Goal: Transaction & Acquisition: Purchase product/service

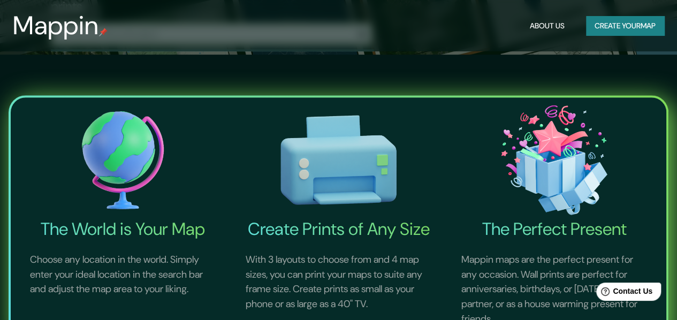
scroll to position [268, 0]
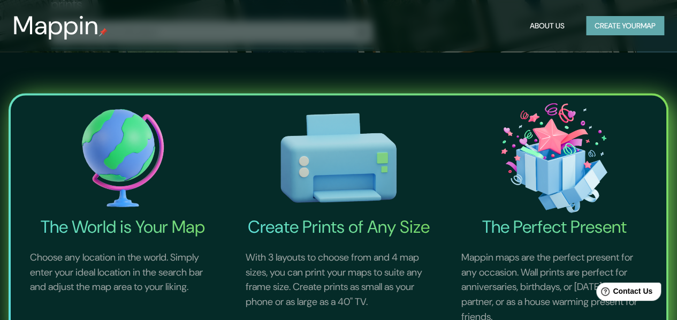
click at [645, 27] on button "Create your map" at bounding box center [625, 26] width 78 height 20
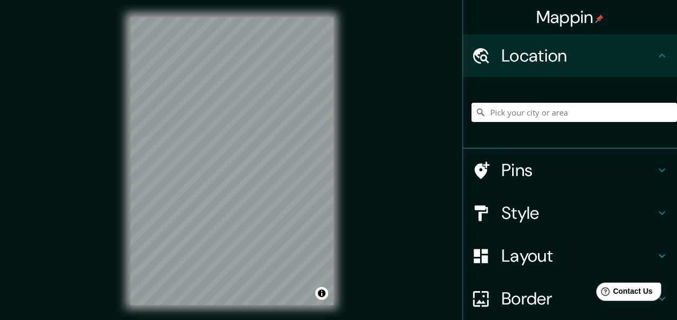
click at [521, 114] on input "Pick your city or area" at bounding box center [575, 112] width 206 height 19
type input "[GEOGRAPHIC_DATA], [GEOGRAPHIC_DATA], [GEOGRAPHIC_DATA]"
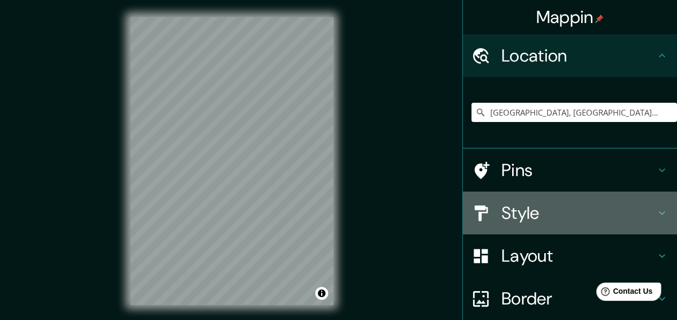
click at [506, 200] on div "Style" at bounding box center [570, 213] width 214 height 43
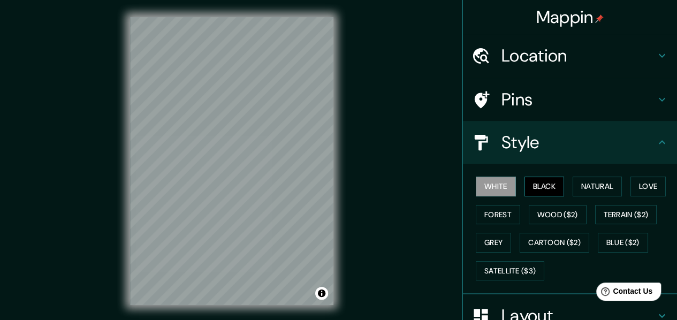
click at [530, 190] on button "Black" at bounding box center [545, 187] width 40 height 20
click at [593, 189] on button "Natural" at bounding box center [597, 187] width 49 height 20
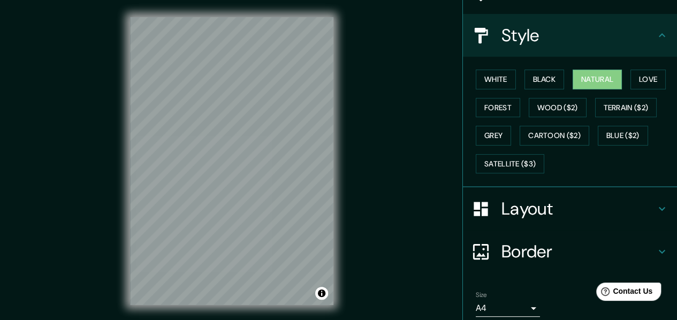
scroll to position [148, 0]
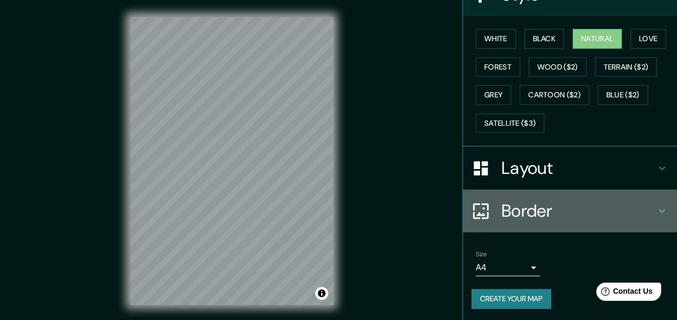
click at [572, 211] on h4 "Border" at bounding box center [579, 210] width 154 height 21
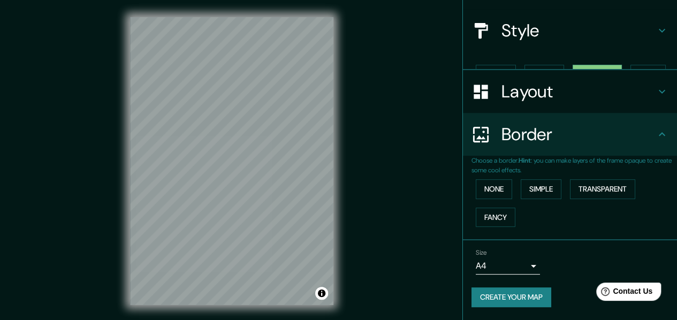
scroll to position [93, 0]
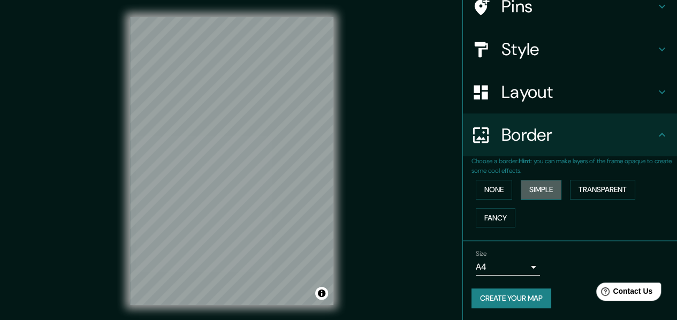
click at [545, 196] on button "Simple" at bounding box center [541, 190] width 41 height 20
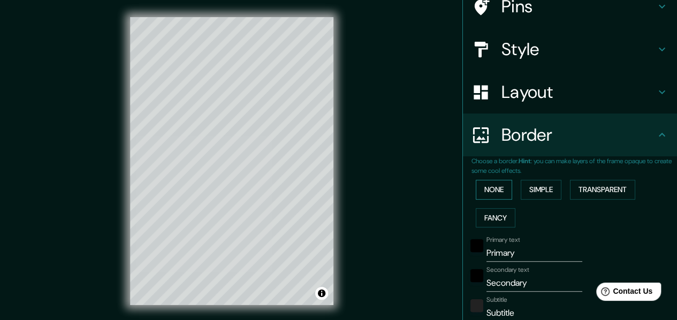
click at [494, 192] on button "None" at bounding box center [494, 190] width 36 height 20
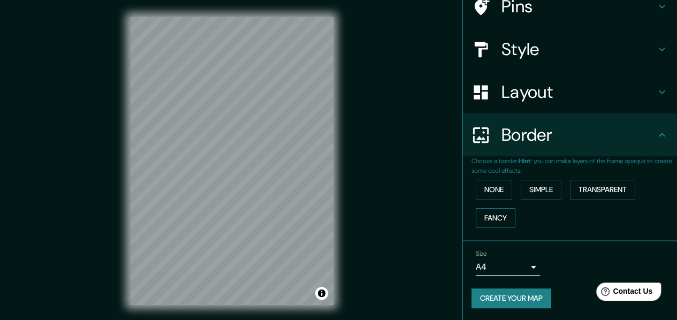
click at [492, 210] on button "Fancy" at bounding box center [496, 218] width 40 height 20
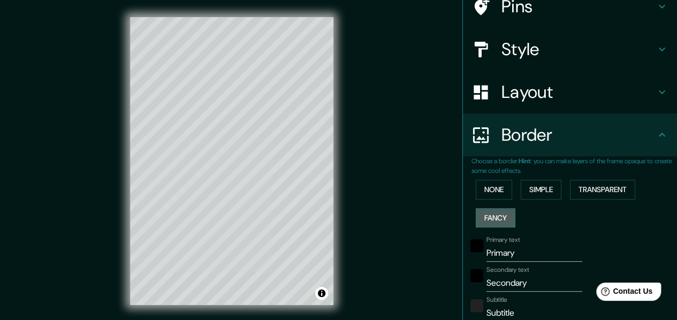
click at [492, 210] on button "Fancy" at bounding box center [496, 218] width 40 height 20
type input "30"
type input "15"
click at [498, 187] on button "None" at bounding box center [494, 190] width 36 height 20
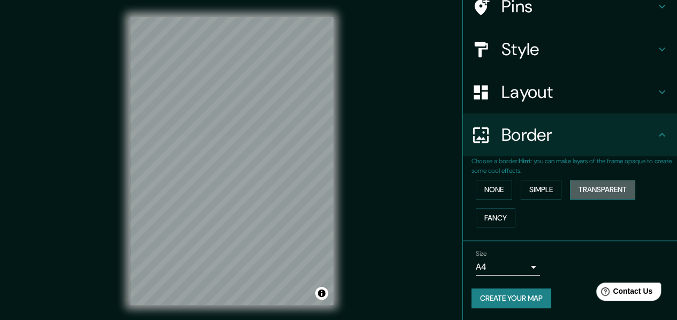
click at [590, 185] on button "Transparent" at bounding box center [602, 190] width 65 height 20
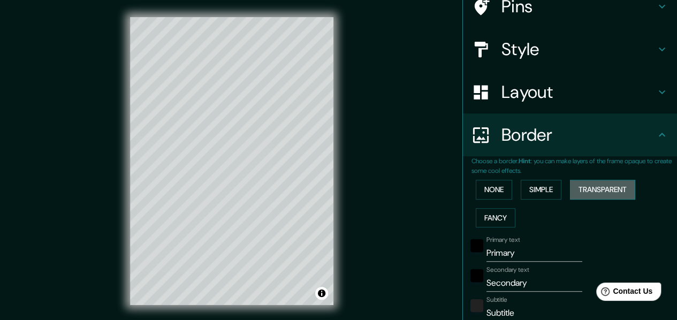
click at [590, 185] on button "Transparent" at bounding box center [602, 190] width 65 height 20
type input "182"
type input "30"
click at [497, 190] on button "None" at bounding box center [494, 190] width 36 height 20
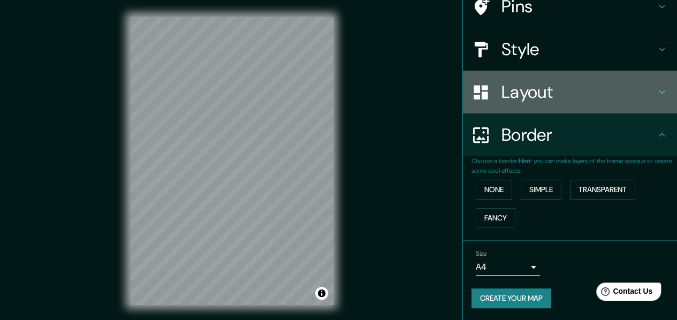
click at [523, 81] on h4 "Layout" at bounding box center [579, 91] width 154 height 21
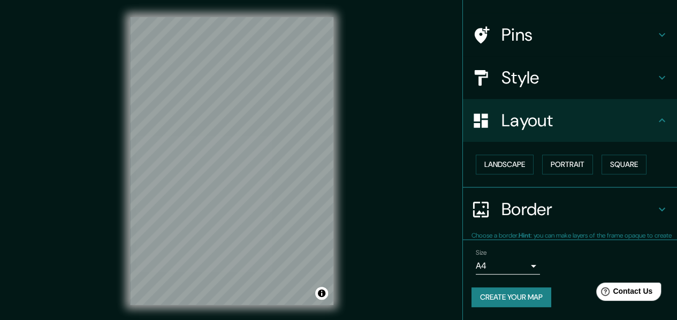
scroll to position [64, 0]
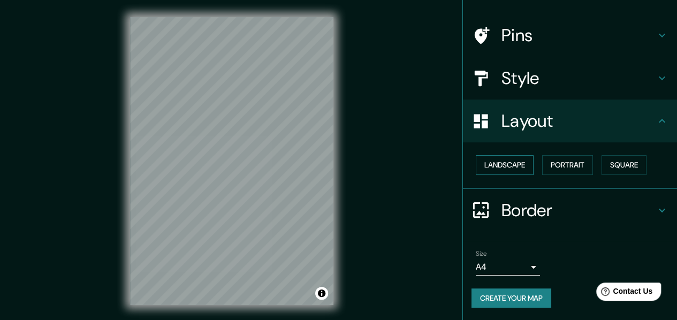
click at [512, 162] on button "Landscape" at bounding box center [505, 165] width 58 height 20
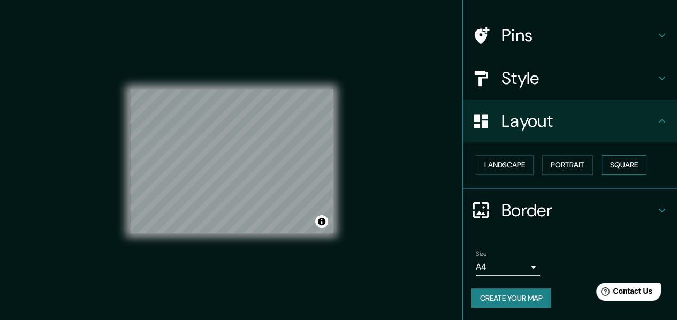
click at [602, 163] on button "Square" at bounding box center [624, 165] width 45 height 20
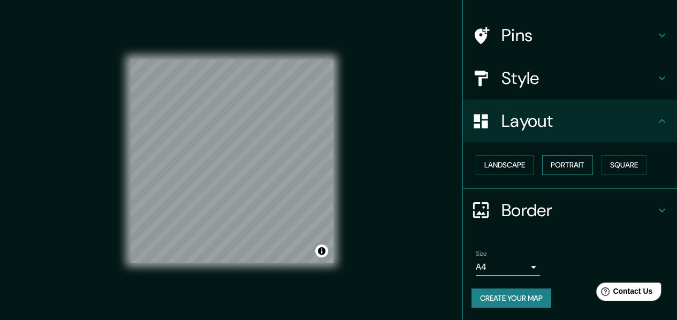
click at [569, 164] on button "Portrait" at bounding box center [567, 165] width 51 height 20
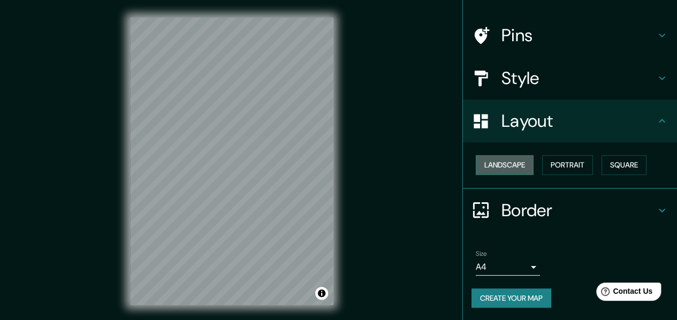
click at [500, 168] on button "Landscape" at bounding box center [505, 165] width 58 height 20
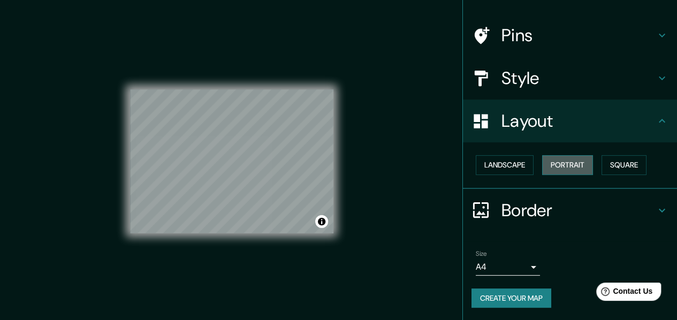
click at [557, 165] on button "Portrait" at bounding box center [567, 165] width 51 height 20
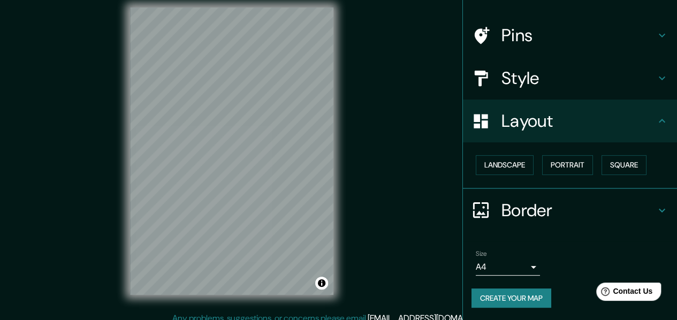
scroll to position [19, 0]
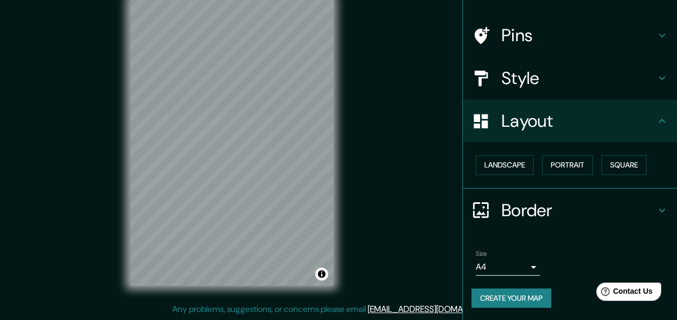
click at [518, 268] on body "Mappin Location [GEOGRAPHIC_DATA], [GEOGRAPHIC_DATA], [GEOGRAPHIC_DATA] [GEOGRA…" at bounding box center [338, 141] width 677 height 320
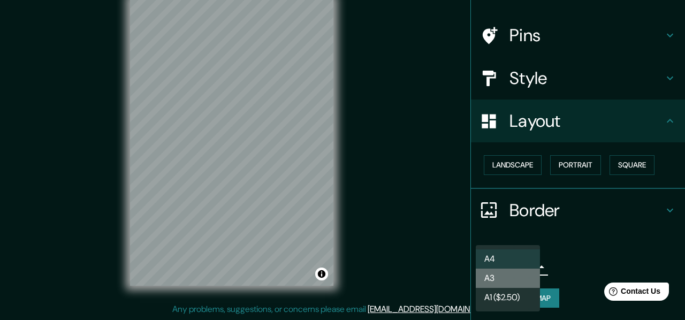
click at [517, 280] on li "A3" at bounding box center [508, 278] width 64 height 19
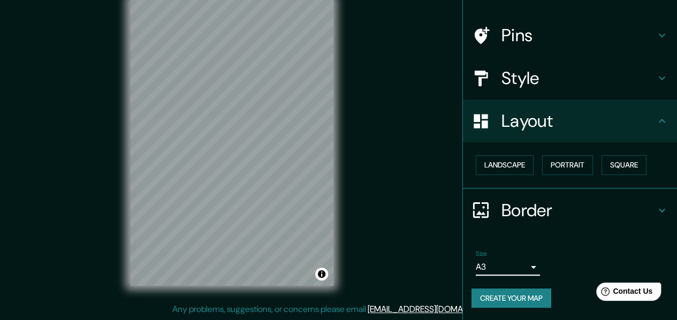
click at [521, 269] on body "Mappin Location [GEOGRAPHIC_DATA], [GEOGRAPHIC_DATA], [GEOGRAPHIC_DATA] [GEOGRA…" at bounding box center [338, 141] width 677 height 320
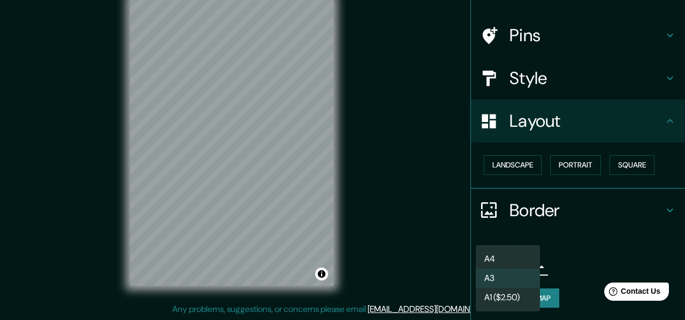
click at [514, 298] on li "A1 ($2.50)" at bounding box center [508, 297] width 64 height 19
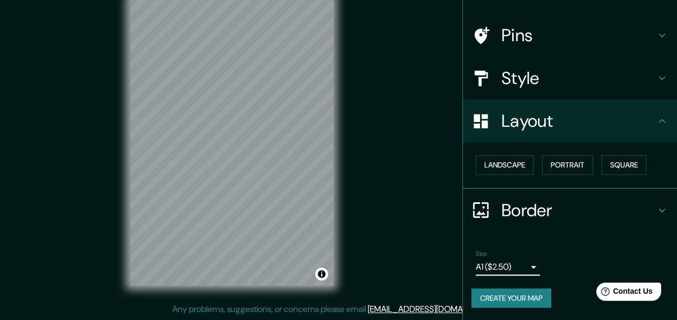
click at [517, 262] on body "Mappin Location [GEOGRAPHIC_DATA], [GEOGRAPHIC_DATA], [GEOGRAPHIC_DATA] [GEOGRA…" at bounding box center [338, 141] width 677 height 320
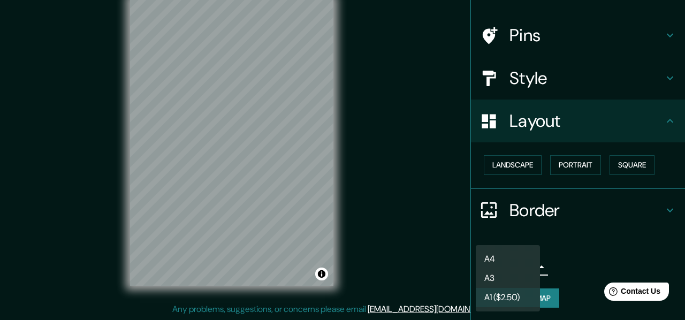
click at [518, 258] on li "A4" at bounding box center [508, 259] width 64 height 19
type input "single"
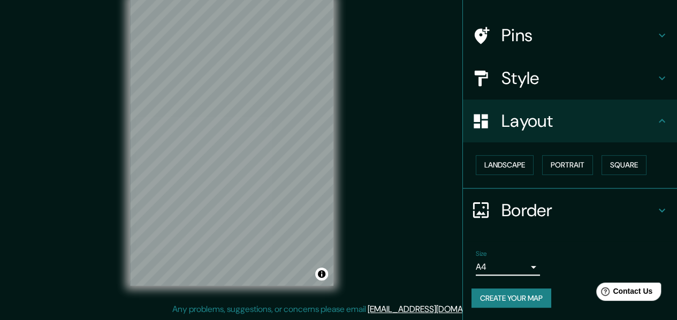
click at [512, 299] on button "Create your map" at bounding box center [512, 299] width 80 height 20
click at [549, 39] on h4 "Pins" at bounding box center [579, 35] width 154 height 21
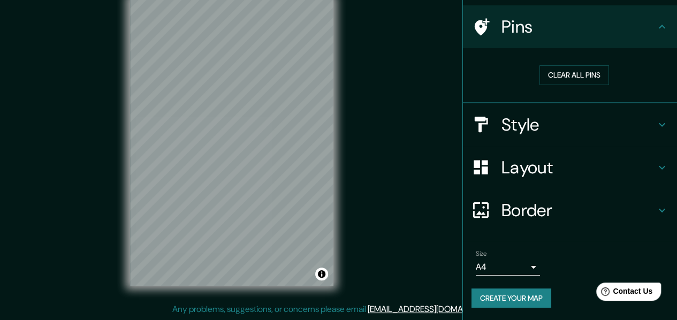
click at [530, 125] on h4 "Style" at bounding box center [579, 124] width 154 height 21
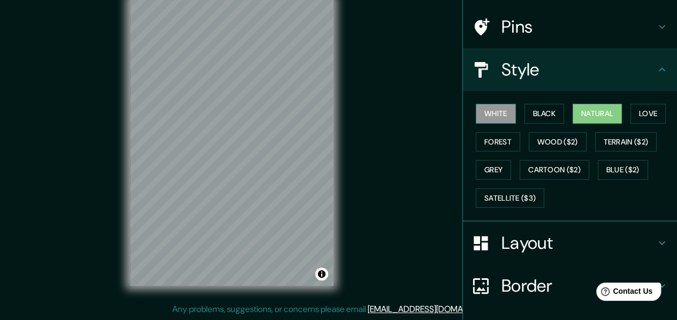
click at [501, 117] on button "White" at bounding box center [496, 114] width 40 height 20
click at [640, 110] on button "Love" at bounding box center [648, 114] width 35 height 20
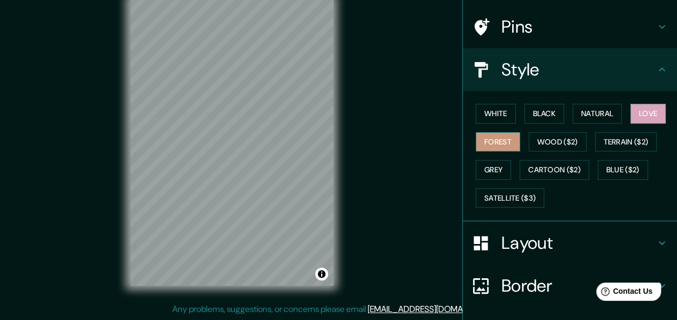
click at [486, 141] on button "Forest" at bounding box center [498, 142] width 44 height 20
click at [544, 140] on button "Wood ($2)" at bounding box center [558, 142] width 58 height 20
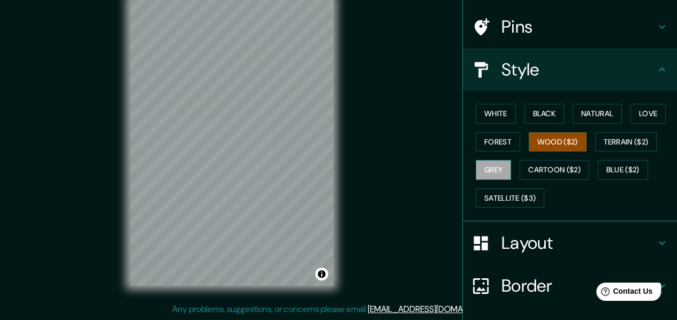
click at [496, 163] on button "Grey" at bounding box center [493, 170] width 35 height 20
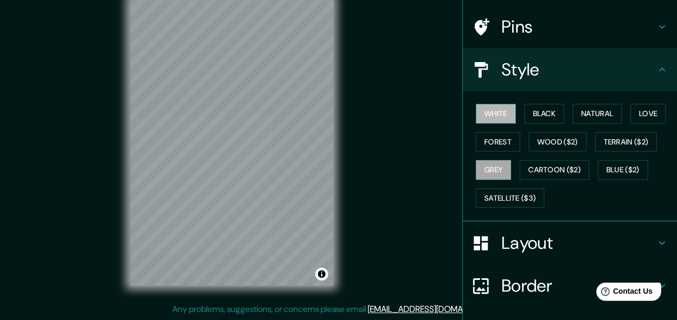
click at [503, 115] on button "White" at bounding box center [496, 114] width 40 height 20
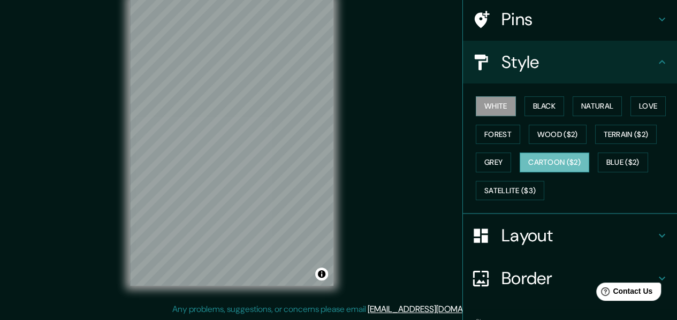
scroll to position [148, 0]
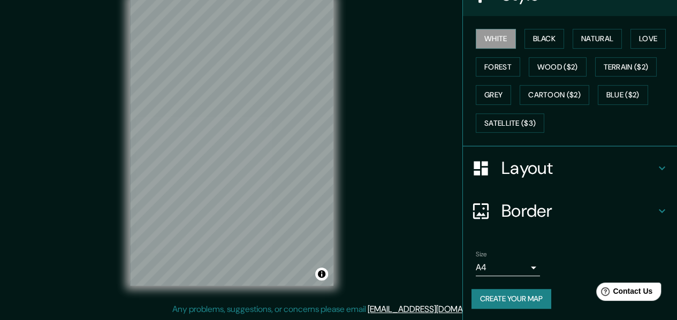
click at [495, 296] on button "Create your map" at bounding box center [512, 299] width 80 height 20
click at [589, 40] on button "Natural" at bounding box center [597, 39] width 49 height 20
click at [495, 41] on button "White" at bounding box center [496, 39] width 40 height 20
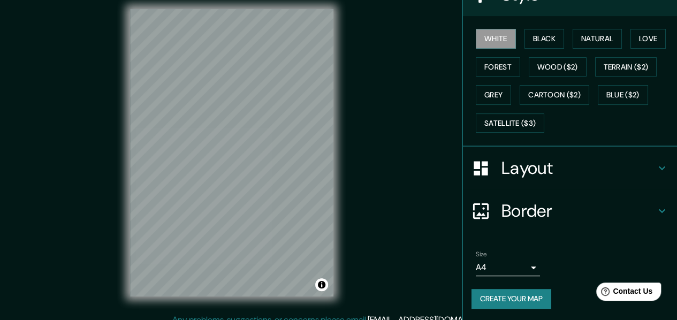
scroll to position [0, 0]
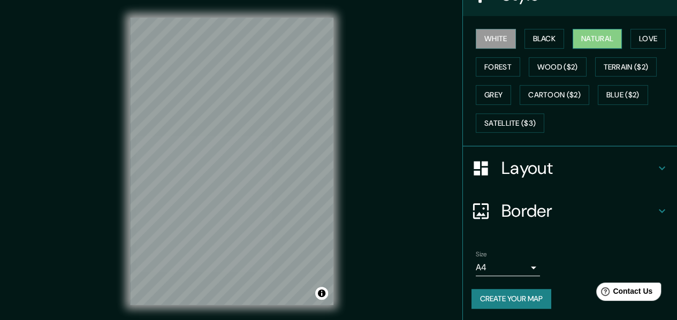
click at [591, 35] on button "Natural" at bounding box center [597, 39] width 49 height 20
click at [644, 39] on button "Love" at bounding box center [648, 39] width 35 height 20
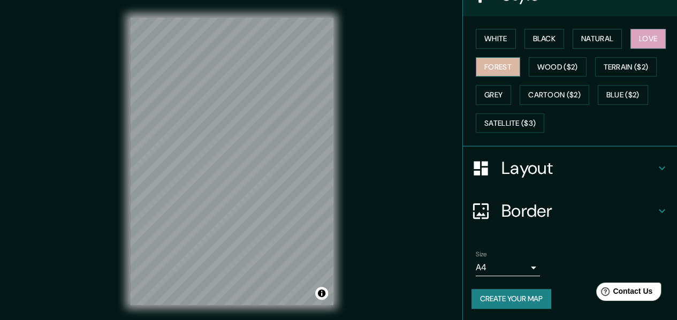
click at [491, 74] on button "Forest" at bounding box center [498, 67] width 44 height 20
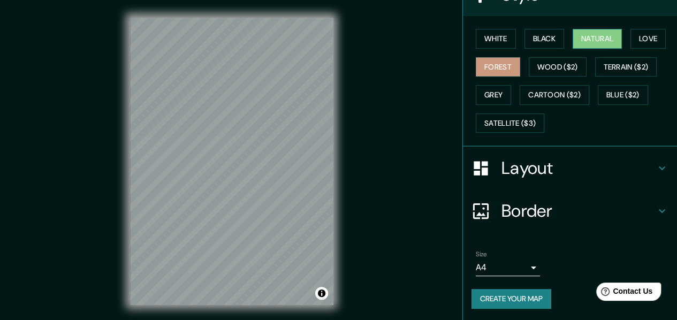
click at [594, 38] on button "Natural" at bounding box center [597, 39] width 49 height 20
click at [480, 33] on button "White" at bounding box center [496, 39] width 40 height 20
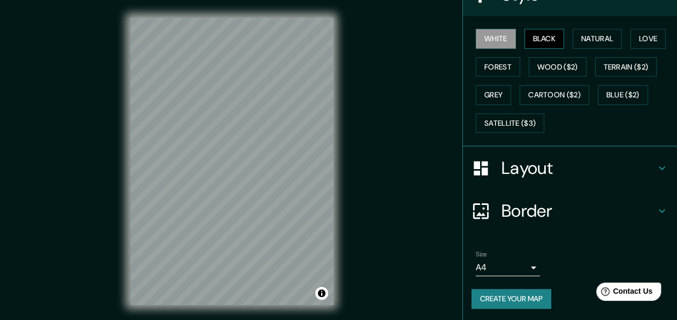
click at [530, 35] on button "Black" at bounding box center [545, 39] width 40 height 20
click at [631, 38] on button "Love" at bounding box center [648, 39] width 35 height 20
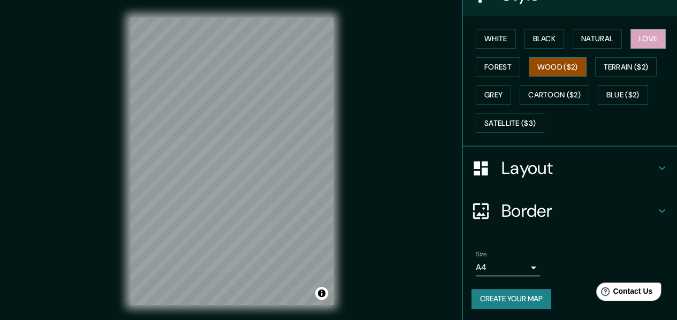
click at [534, 65] on button "Wood ($2)" at bounding box center [558, 67] width 58 height 20
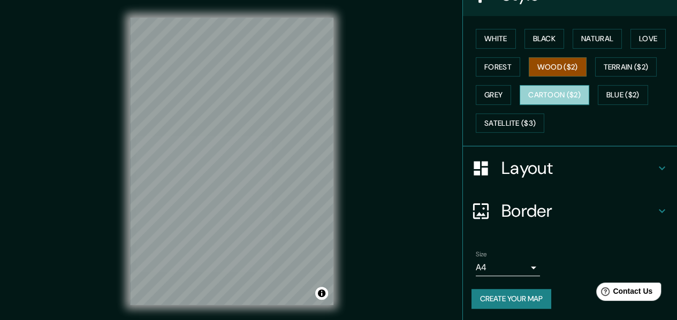
click at [556, 97] on button "Cartoon ($2)" at bounding box center [555, 95] width 70 height 20
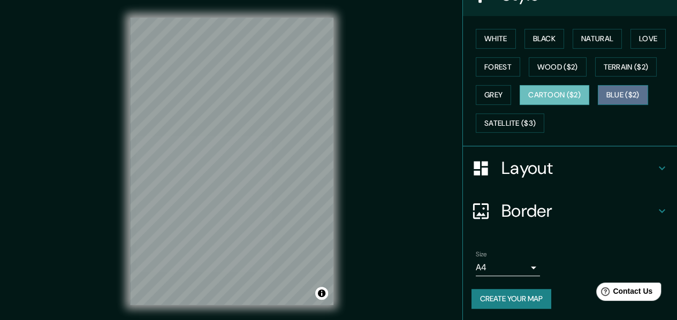
click at [617, 92] on button "Blue ($2)" at bounding box center [623, 95] width 50 height 20
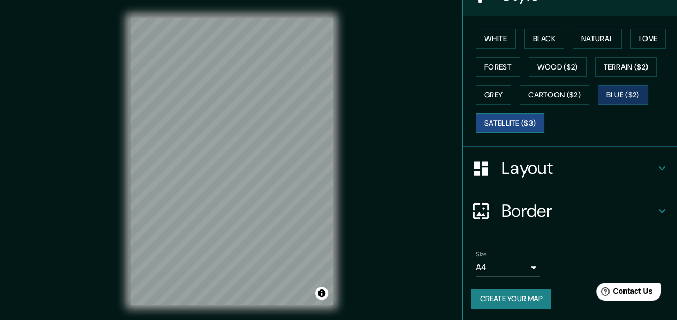
click at [528, 125] on button "Satellite ($3)" at bounding box center [510, 124] width 69 height 20
click at [502, 37] on button "White" at bounding box center [496, 39] width 40 height 20
